Goal: Obtain resource: Obtain resource

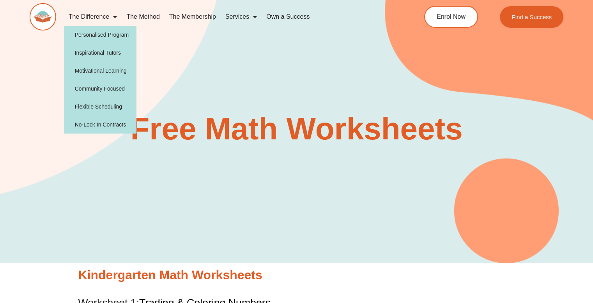
click at [48, 23] on img at bounding box center [43, 16] width 27 height 27
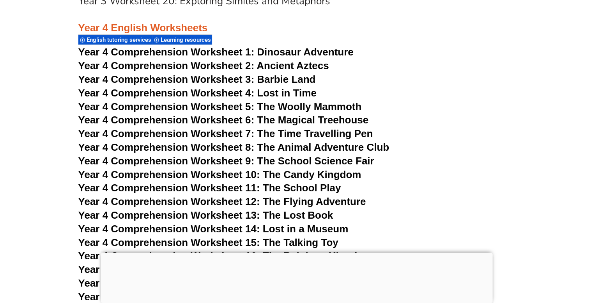
scroll to position [3179, 0]
